Goal: Book appointment/travel/reservation

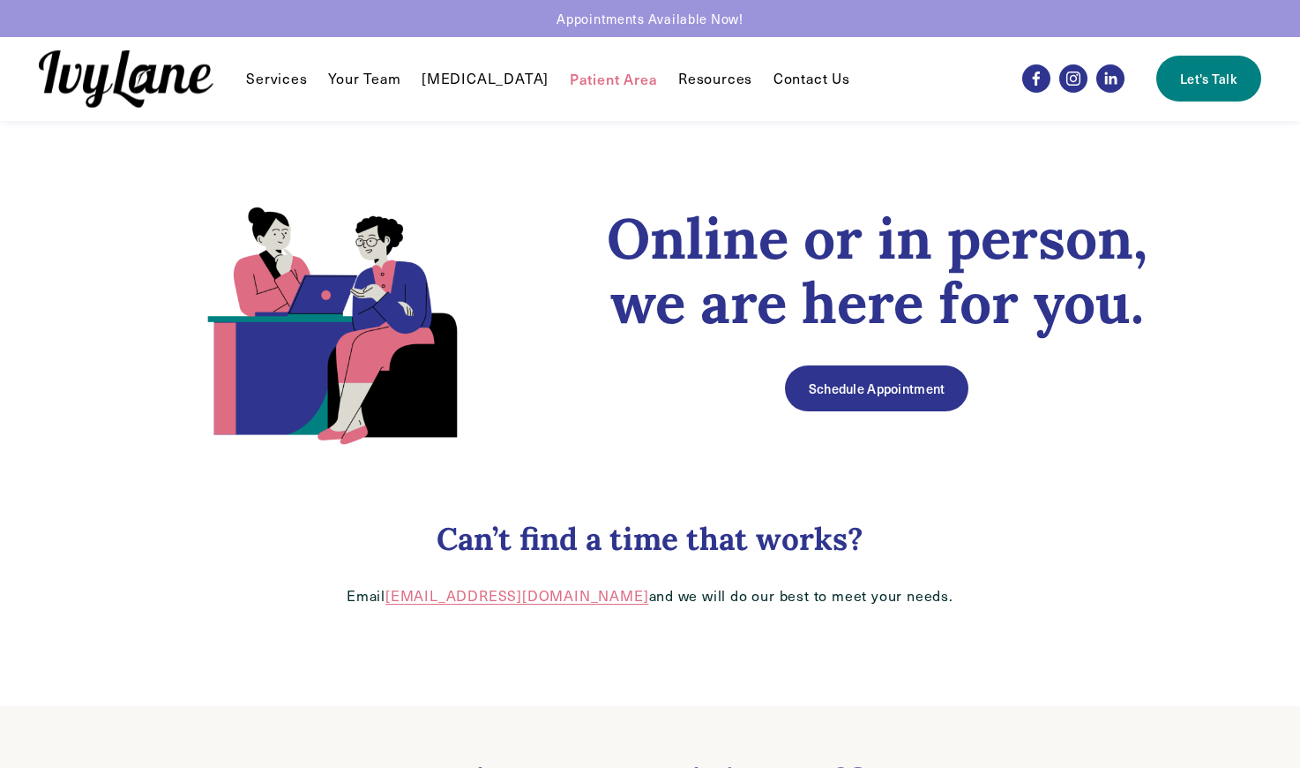
click at [360, 84] on link "Your Team" at bounding box center [364, 78] width 72 height 21
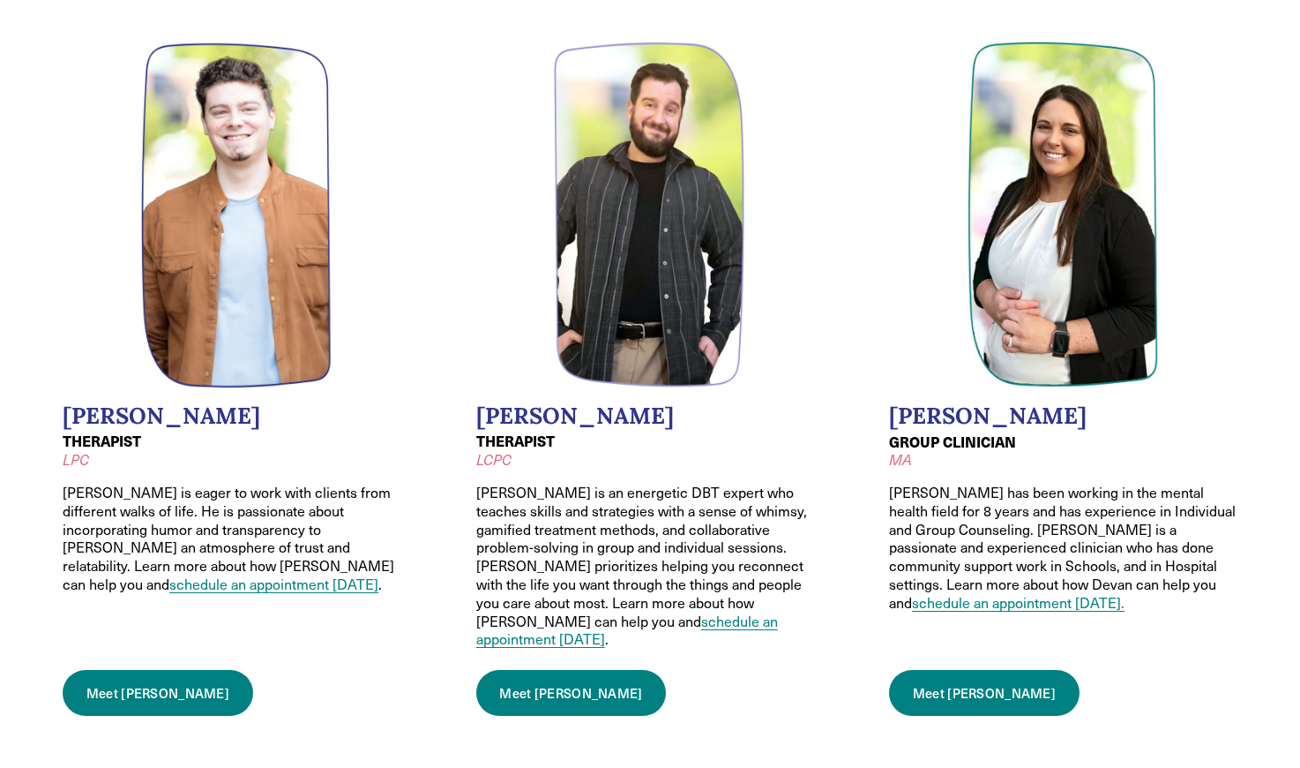
scroll to position [1563, 0]
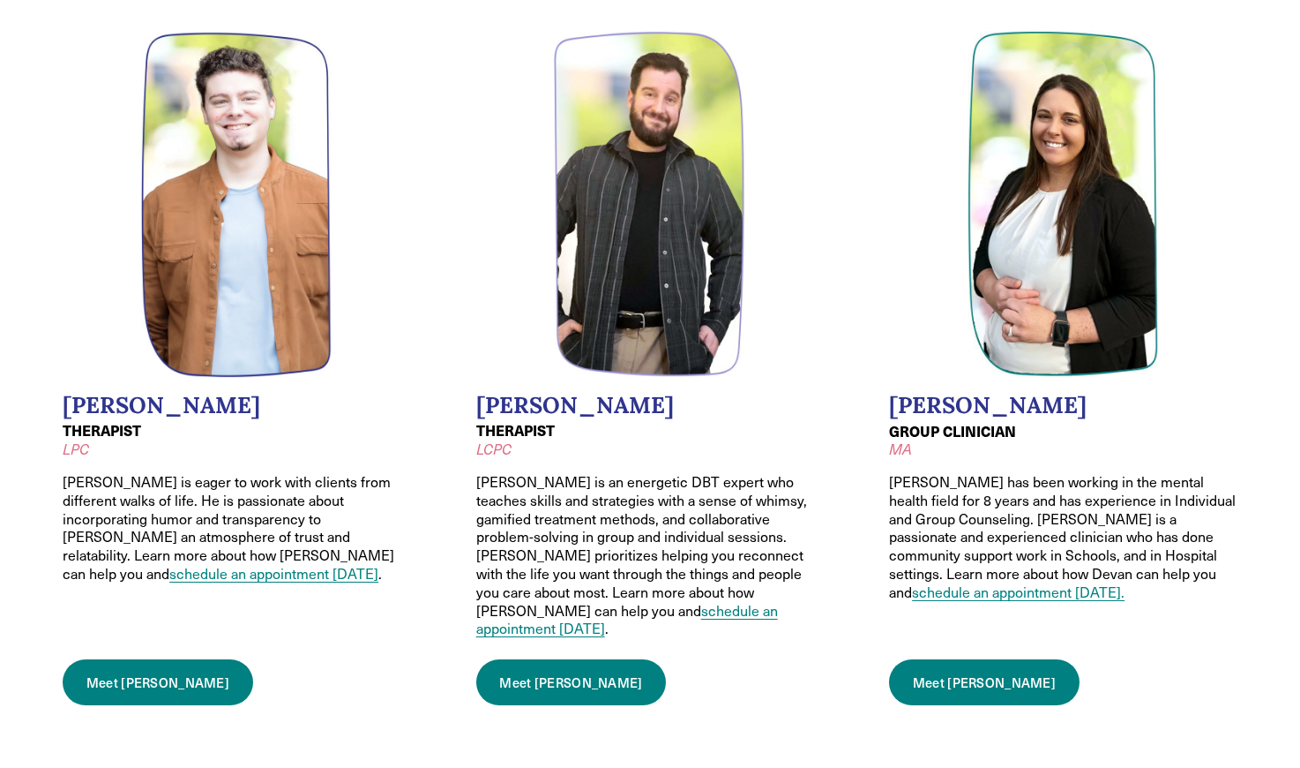
click at [572, 601] on link "schedule an appointment [DATE]" at bounding box center [627, 619] width 302 height 37
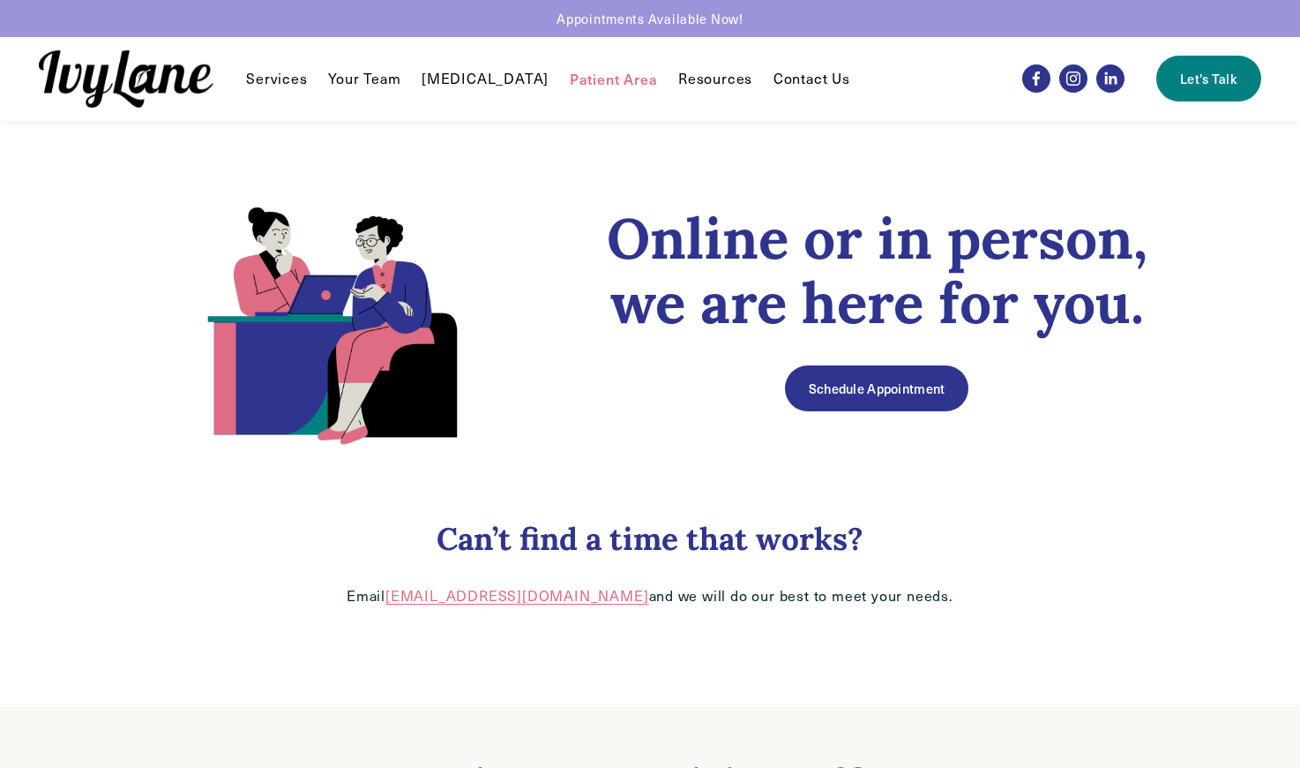
click at [814, 387] on link "Schedule Appointment" at bounding box center [877, 388] width 184 height 46
click at [866, 393] on link "Schedule Appointment" at bounding box center [877, 388] width 184 height 46
click at [858, 386] on link "Schedule Appointment" at bounding box center [877, 388] width 184 height 46
click at [864, 384] on link "Schedule Appointment" at bounding box center [877, 388] width 184 height 46
click at [835, 389] on link "Schedule Appointment" at bounding box center [877, 388] width 184 height 46
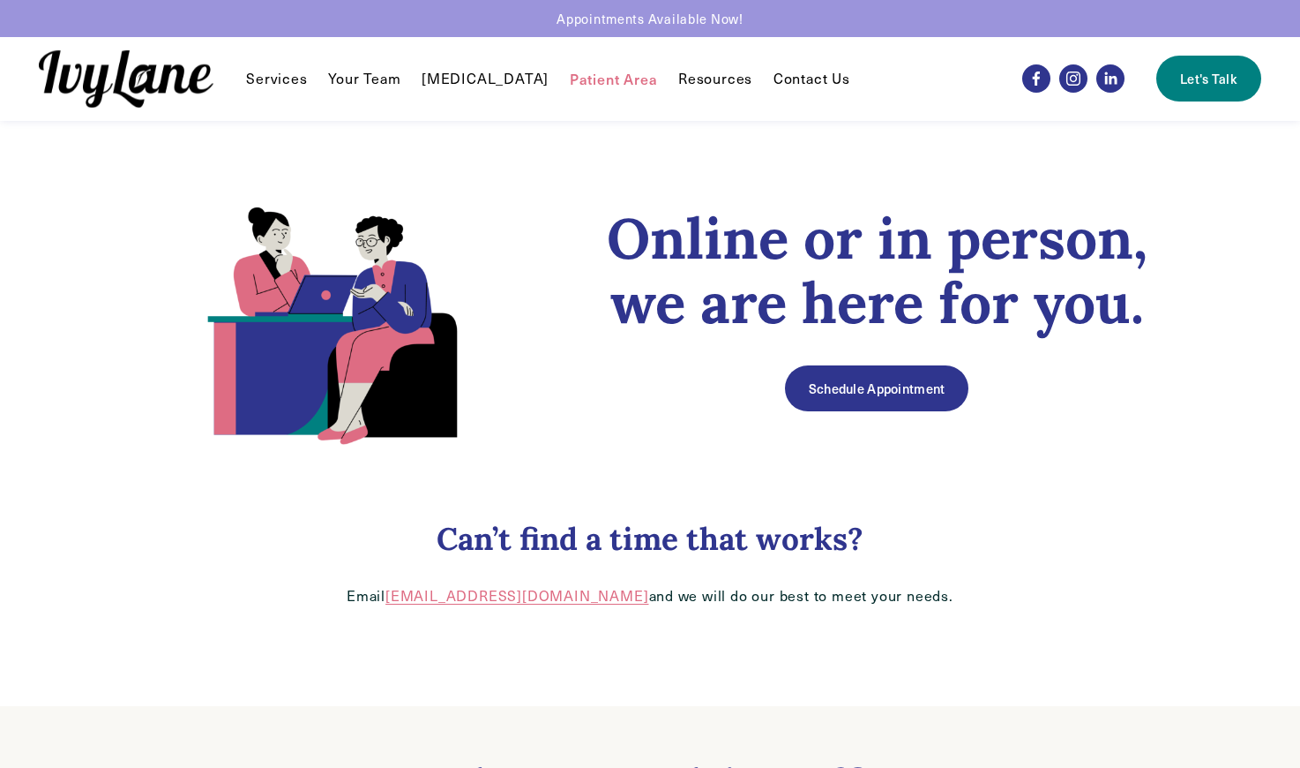
click at [283, 80] on span "Services" at bounding box center [276, 79] width 61 height 19
click at [0, 0] on span "Reunification Therapy" at bounding box center [0, 0] width 0 height 0
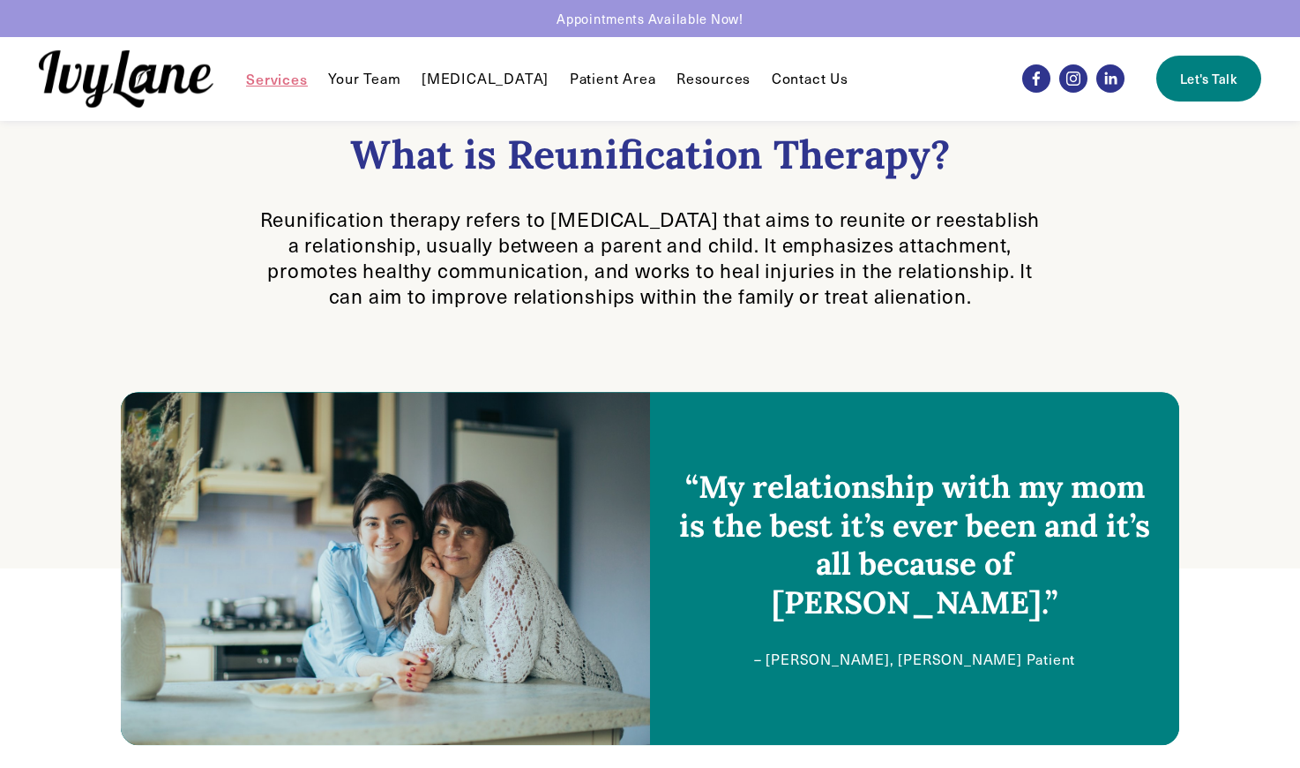
scroll to position [425, 0]
